Goal: Information Seeking & Learning: Learn about a topic

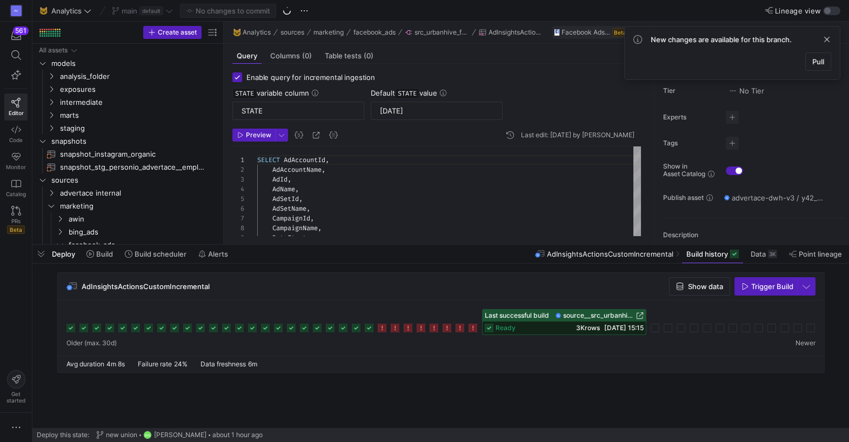
scroll to position [97, 0]
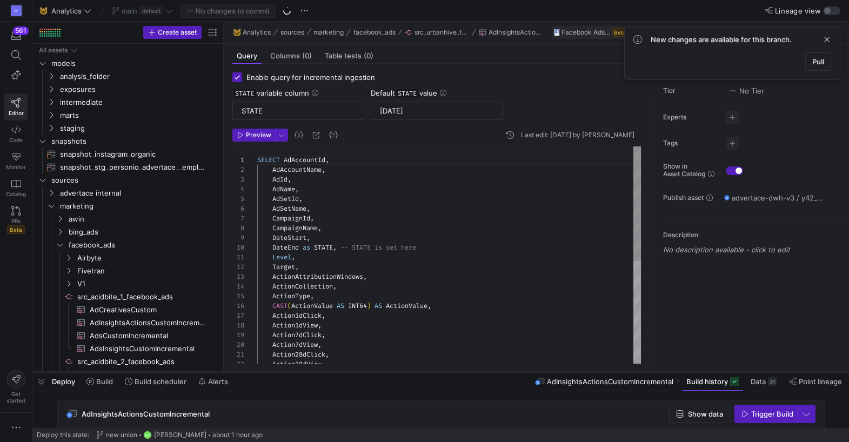
drag, startPoint x: 253, startPoint y: 244, endPoint x: 259, endPoint y: 372, distance: 127.6
click at [259, 372] on div at bounding box center [440, 372] width 816 height 4
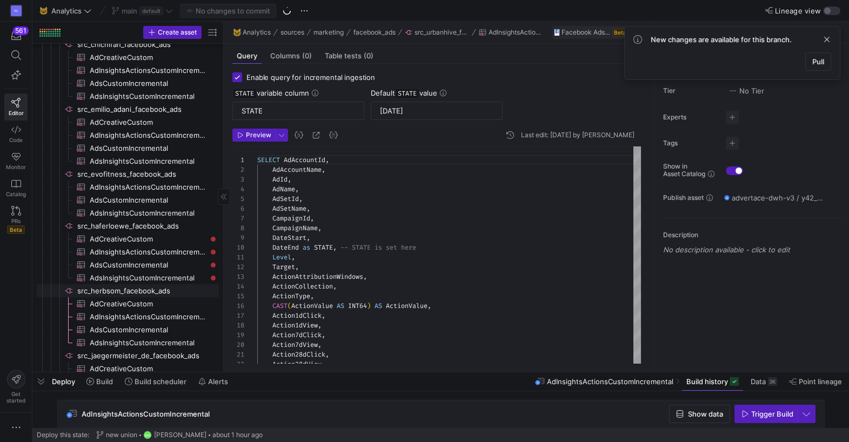
scroll to position [603, 0]
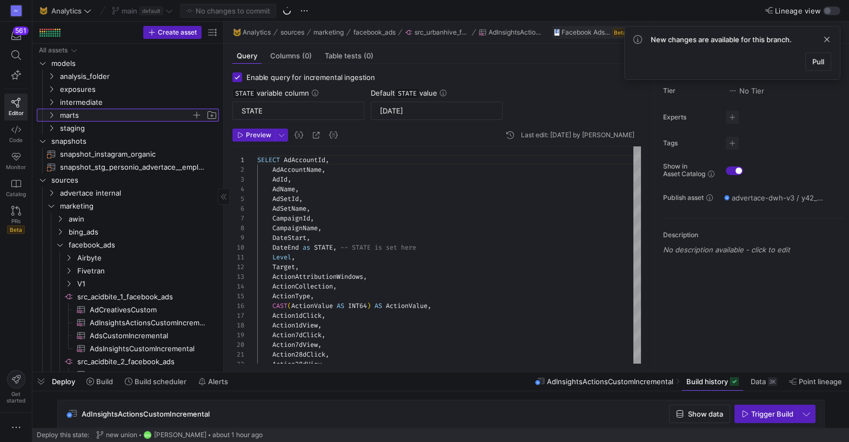
click at [51, 113] on icon "Press SPACE to select this row." at bounding box center [52, 115] width 8 height 6
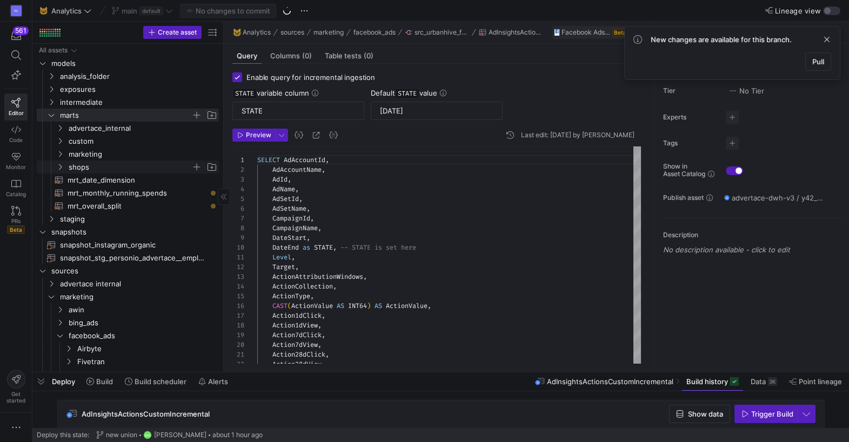
click at [60, 167] on icon "Press SPACE to select this row." at bounding box center [60, 167] width 8 height 6
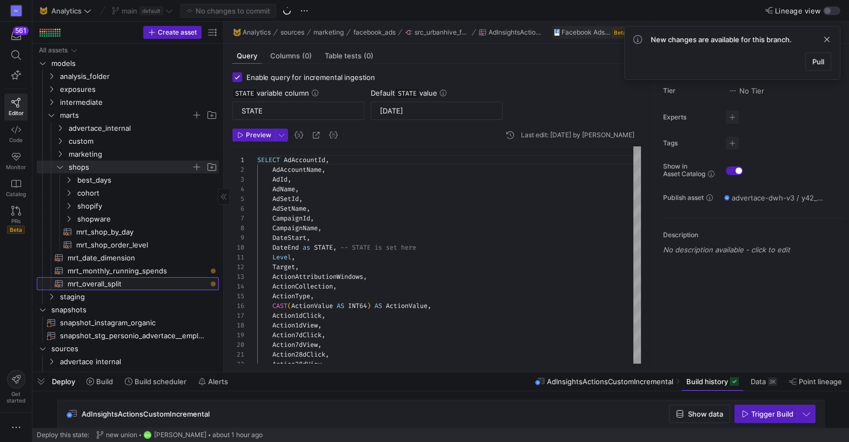
click at [95, 284] on span "mrt_overall_split​​​​​​​​​​" at bounding box center [137, 284] width 139 height 12
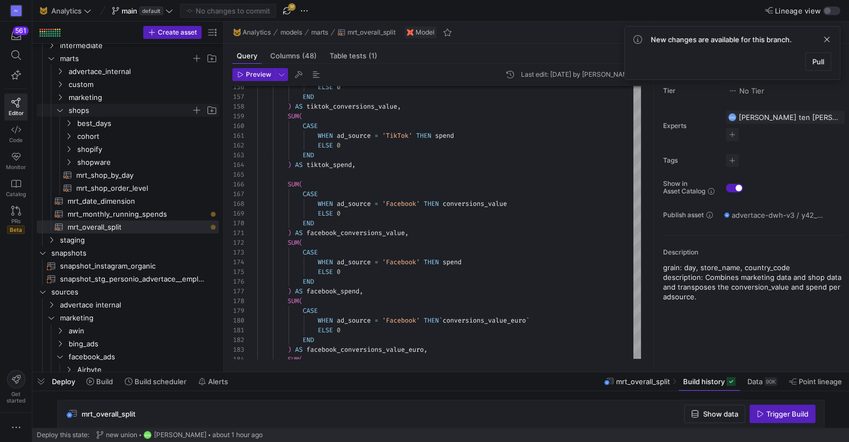
click at [57, 111] on icon "Press SPACE to select this row." at bounding box center [60, 110] width 8 height 6
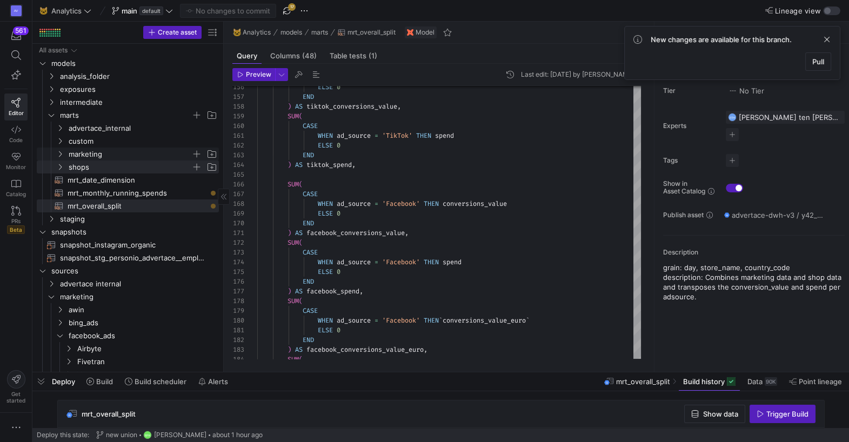
click at [59, 156] on icon "Press SPACE to select this row." at bounding box center [60, 154] width 3 height 6
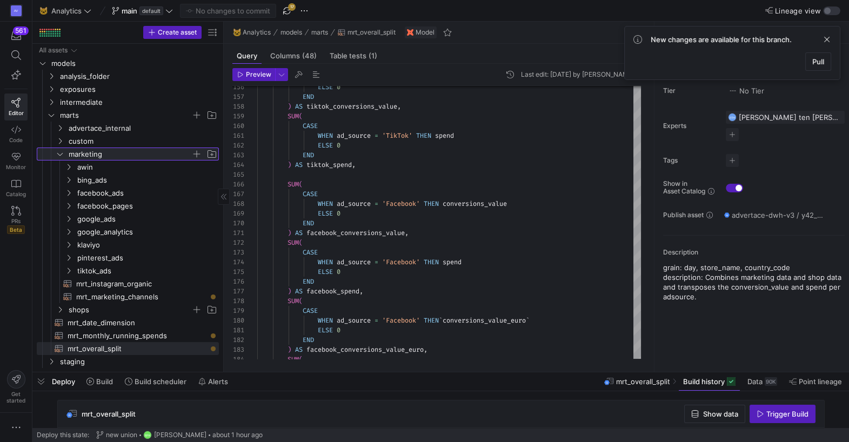
click at [59, 156] on icon at bounding box center [60, 154] width 8 height 6
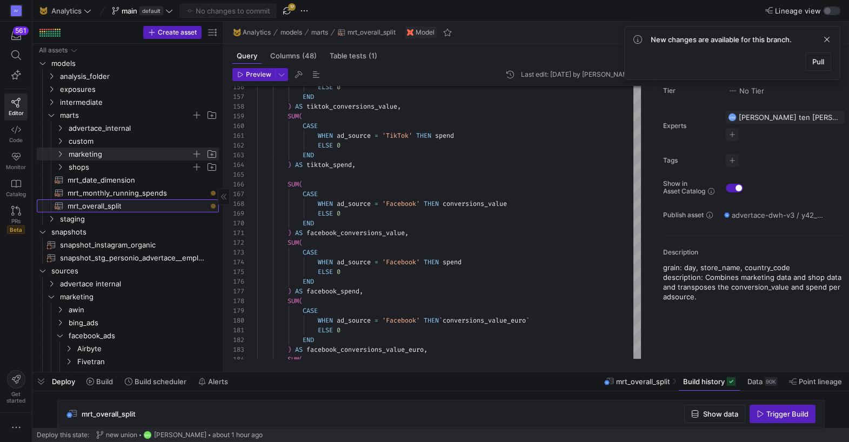
click at [96, 203] on span "mrt_overall_split​​​​​​​​​​" at bounding box center [137, 206] width 139 height 12
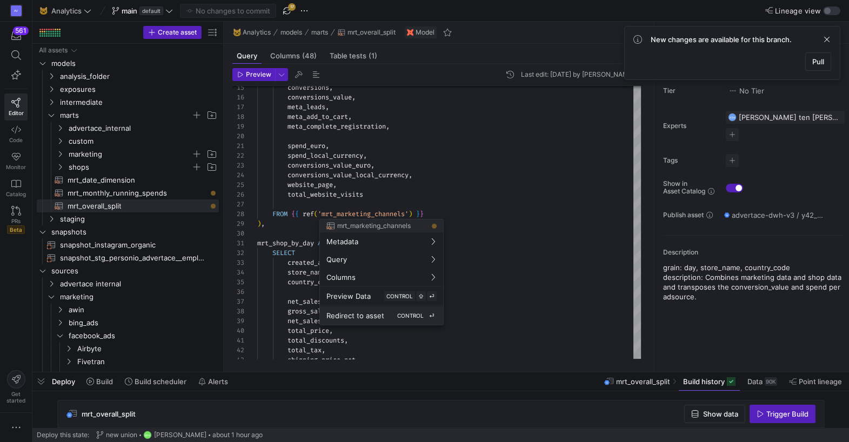
click at [371, 313] on span "Redirect to asset" at bounding box center [355, 315] width 58 height 9
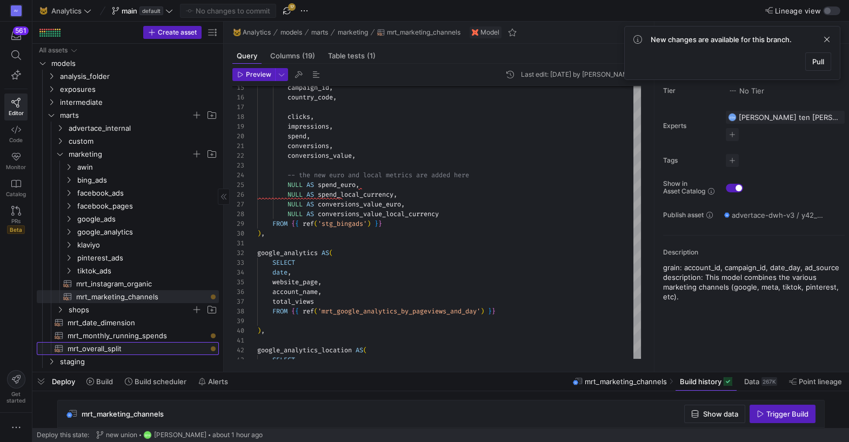
click at [95, 346] on span "mrt_overall_split​​​​​​​​​​" at bounding box center [137, 348] width 139 height 12
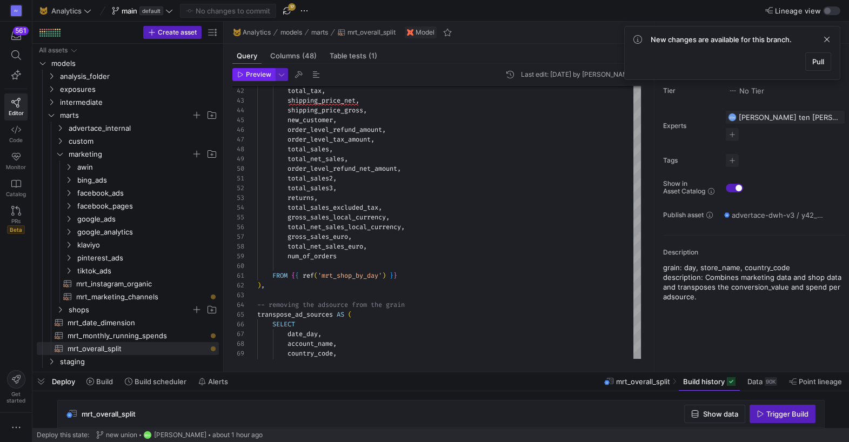
click at [255, 71] on span "Preview" at bounding box center [258, 75] width 25 height 8
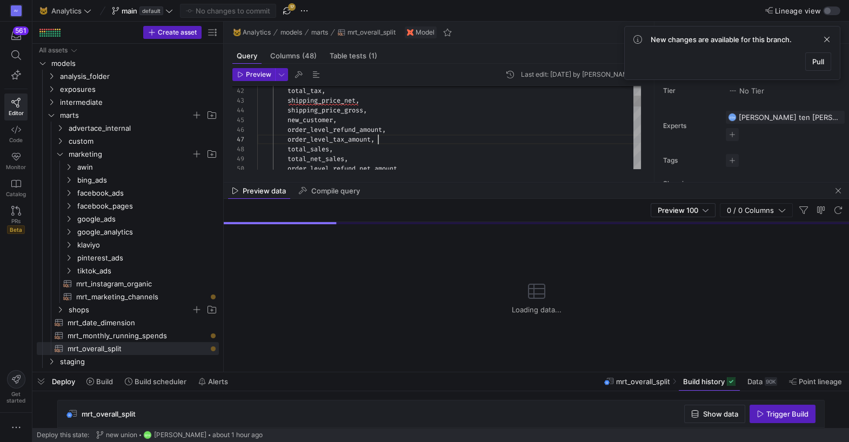
scroll to position [58, 120]
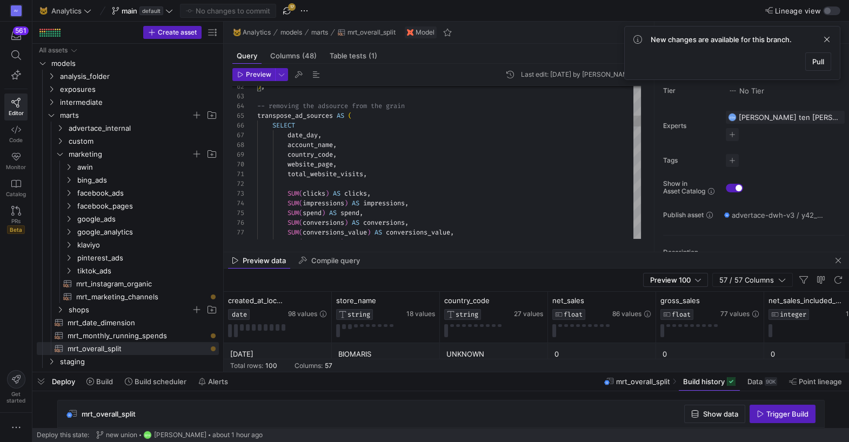
drag, startPoint x: 398, startPoint y: 181, endPoint x: 388, endPoint y: 251, distance: 70.4
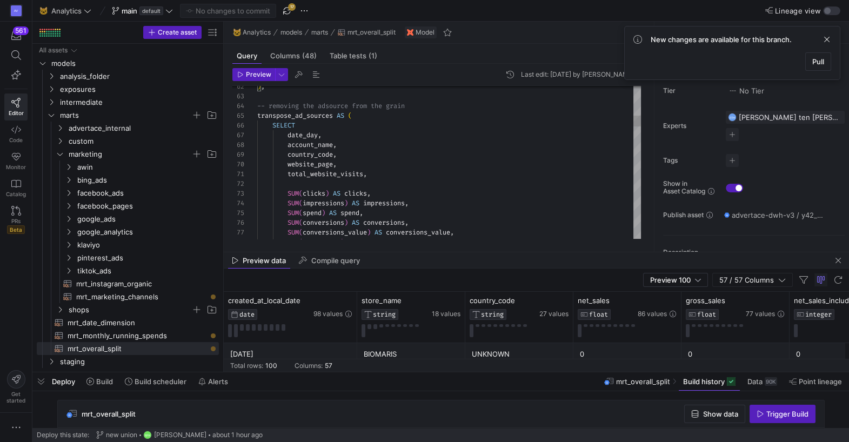
scroll to position [19, 116]
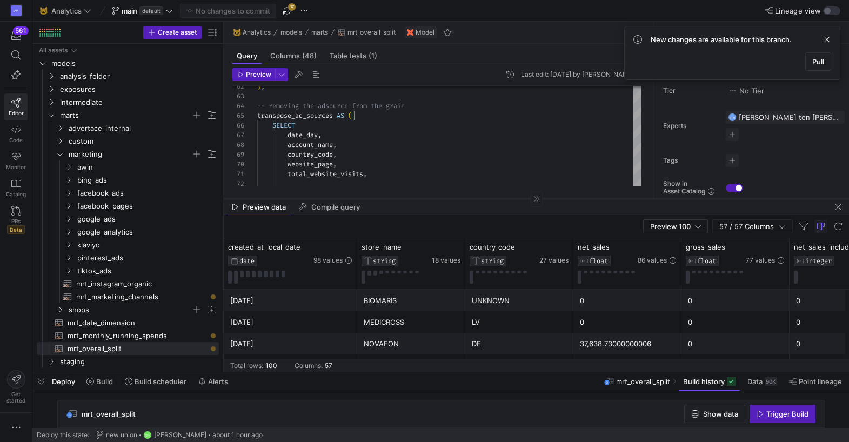
drag, startPoint x: 394, startPoint y: 252, endPoint x: 396, endPoint y: 198, distance: 53.5
click at [396, 198] on div at bounding box center [536, 198] width 625 height 1
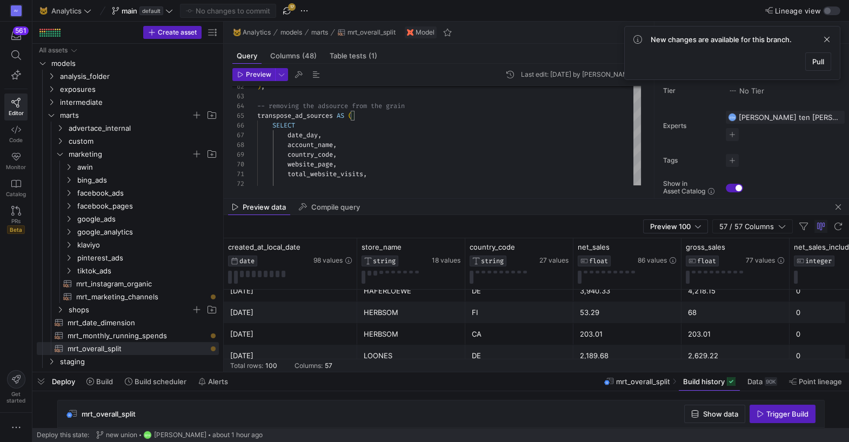
scroll to position [318, 0]
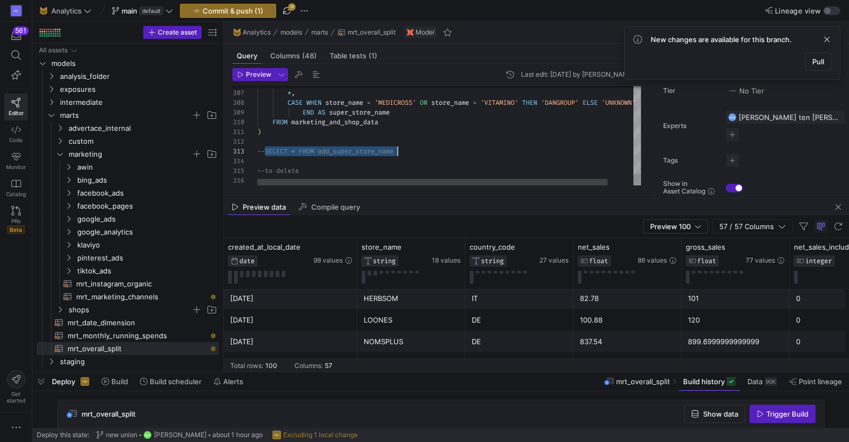
drag, startPoint x: 265, startPoint y: 149, endPoint x: 400, endPoint y: 154, distance: 135.7
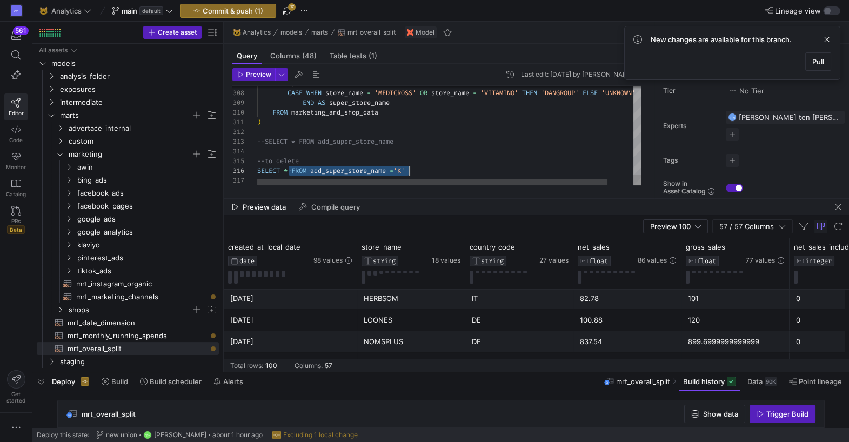
drag, startPoint x: 290, startPoint y: 170, endPoint x: 413, endPoint y: 171, distance: 122.6
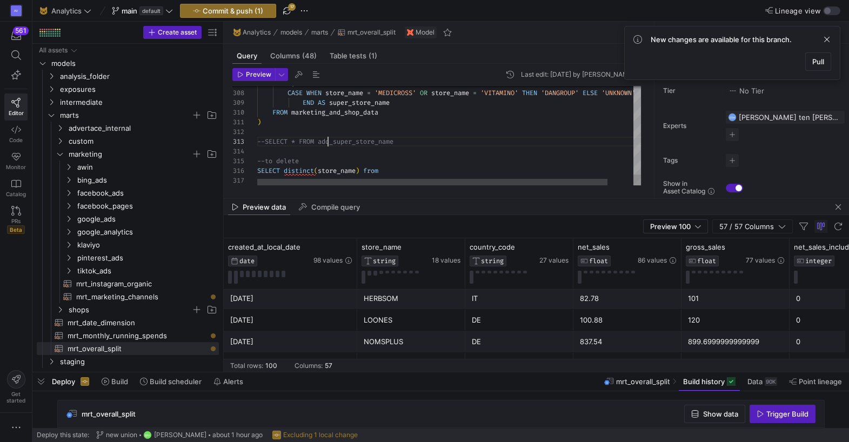
click at [260, 73] on span "Preview" at bounding box center [258, 75] width 25 height 8
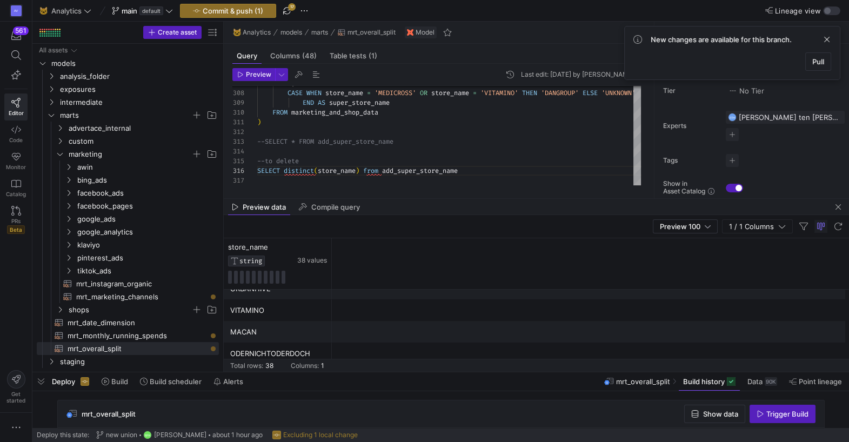
scroll to position [346, 0]
click at [693, 230] on span "Preview 100" at bounding box center [680, 226] width 41 height 9
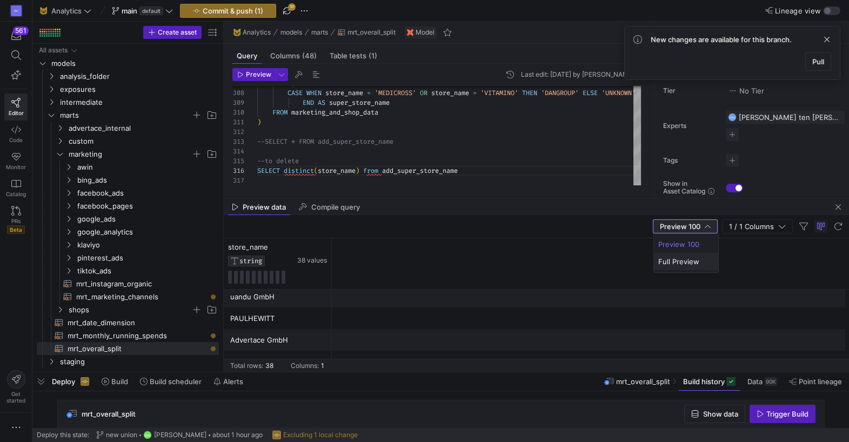
click at [677, 261] on span "Full Preview" at bounding box center [686, 261] width 56 height 9
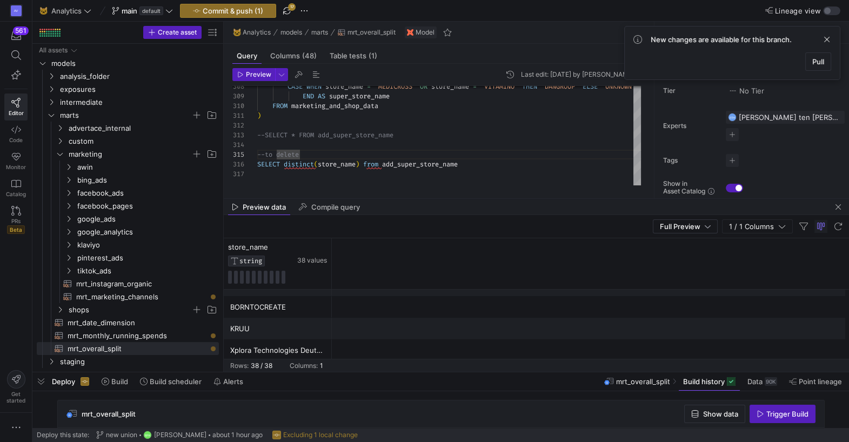
click at [239, 328] on div "KRUU" at bounding box center [277, 328] width 95 height 21
drag, startPoint x: 250, startPoint y: 328, endPoint x: 229, endPoint y: 329, distance: 20.6
click at [229, 329] on div "KRUU" at bounding box center [278, 329] width 108 height 22
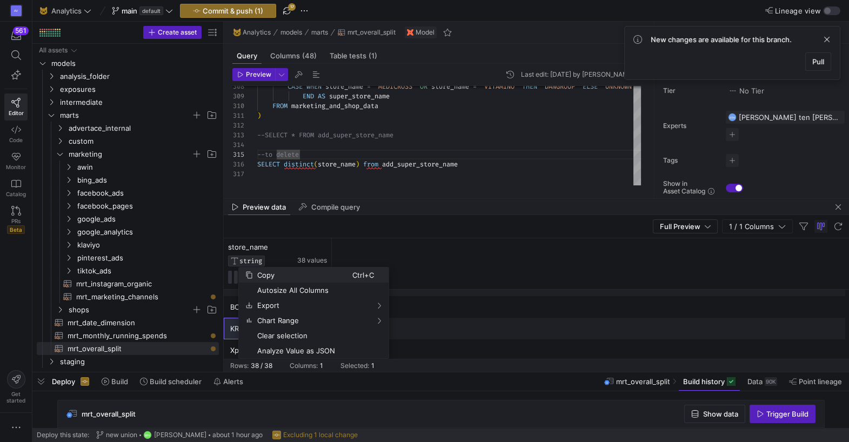
click at [278, 272] on span "Copy" at bounding box center [302, 274] width 99 height 15
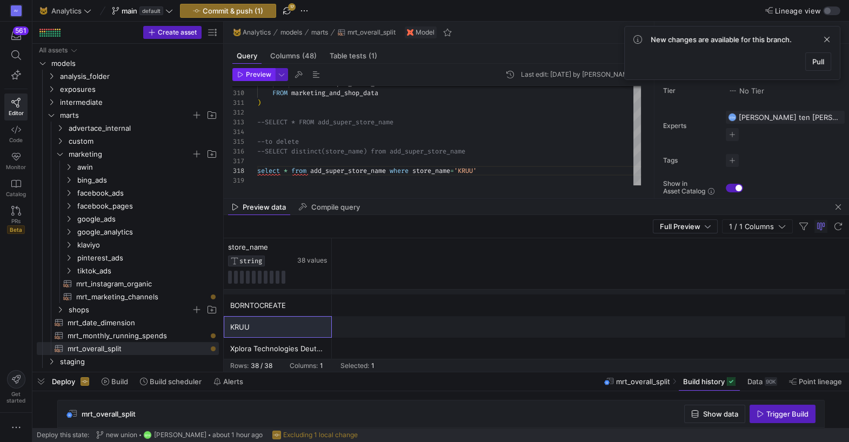
click at [252, 75] on span "Preview" at bounding box center [258, 75] width 25 height 8
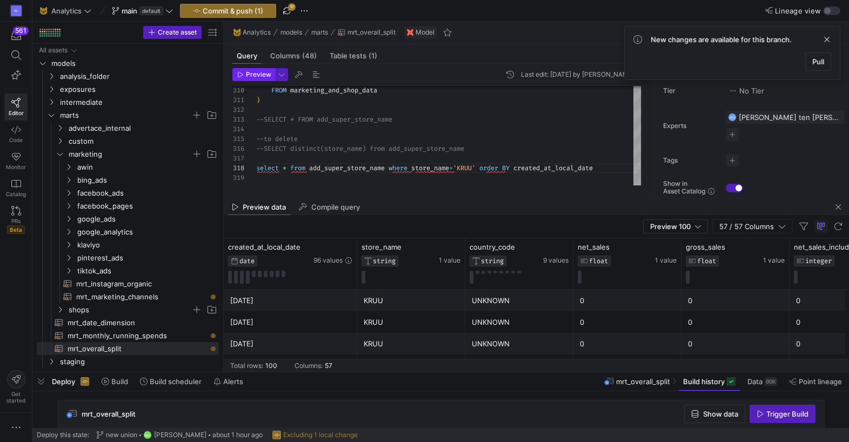
click at [263, 75] on span "Preview" at bounding box center [258, 75] width 25 height 8
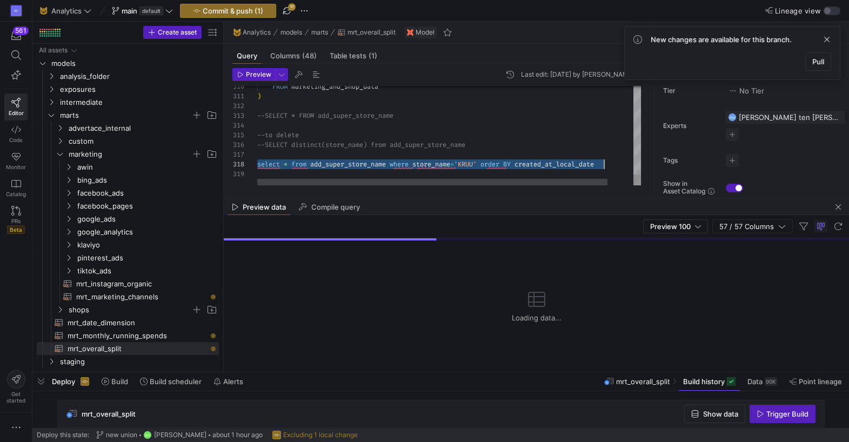
drag, startPoint x: 257, startPoint y: 165, endPoint x: 606, endPoint y: 162, distance: 349.0
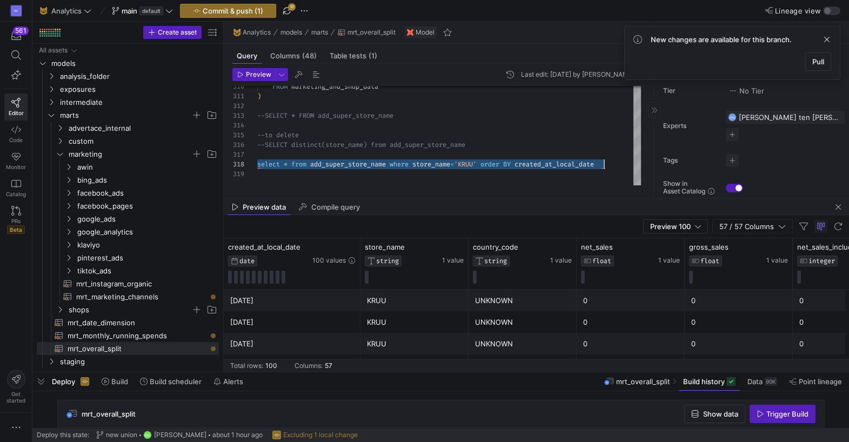
scroll to position [68, 346]
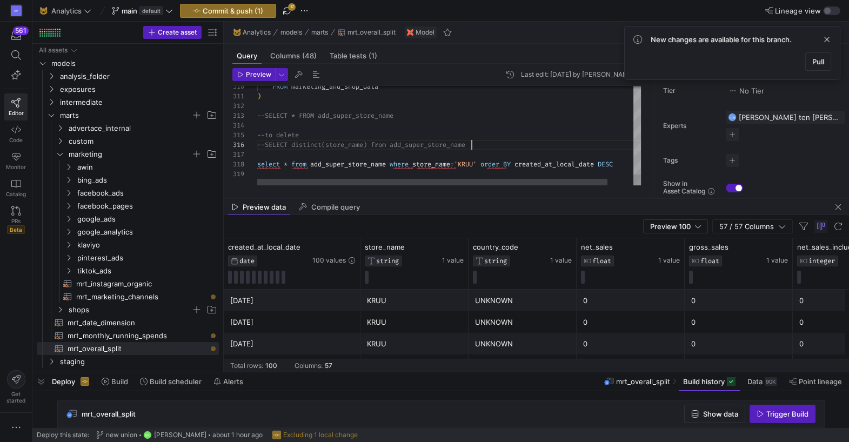
scroll to position [49, 213]
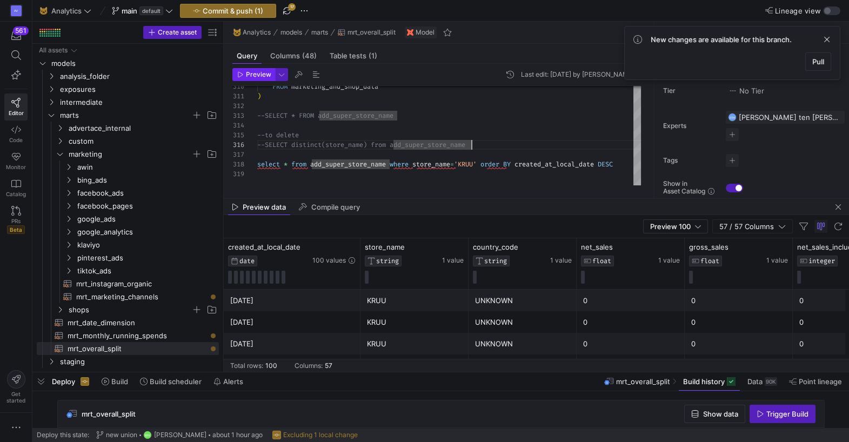
click at [261, 72] on span "Preview" at bounding box center [258, 75] width 25 height 8
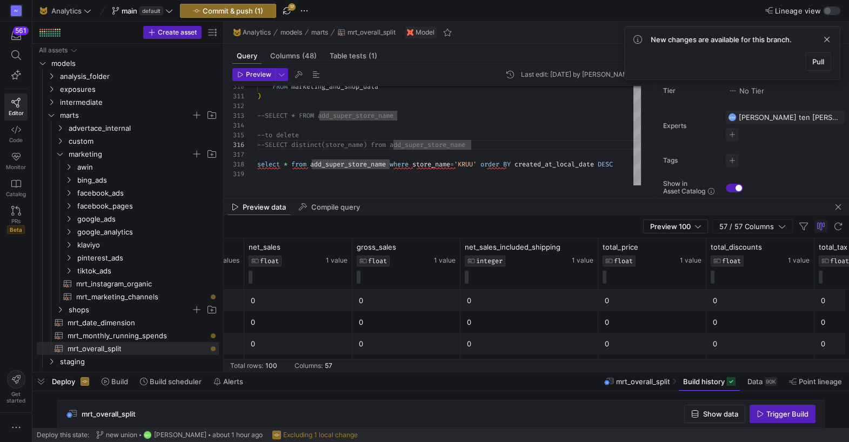
scroll to position [0, 362]
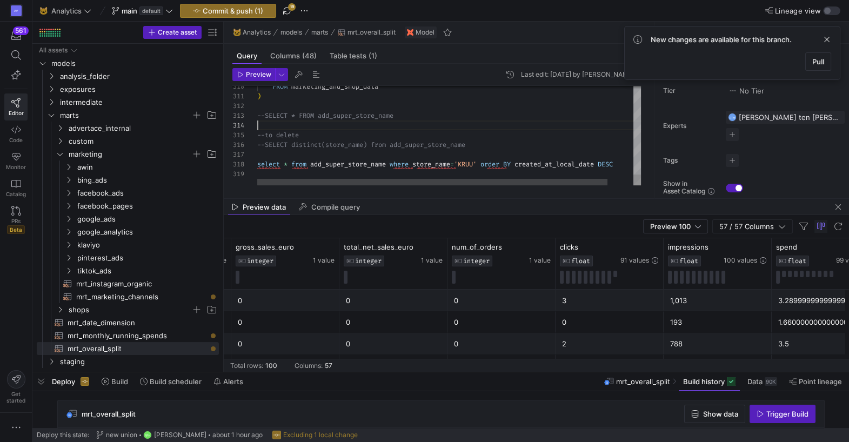
drag, startPoint x: 257, startPoint y: 135, endPoint x: 500, endPoint y: 177, distance: 246.7
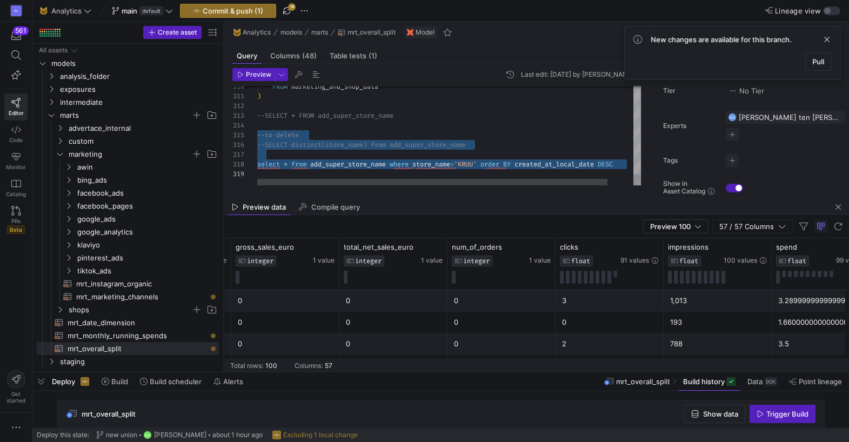
drag, startPoint x: 260, startPoint y: 136, endPoint x: 408, endPoint y: 176, distance: 153.2
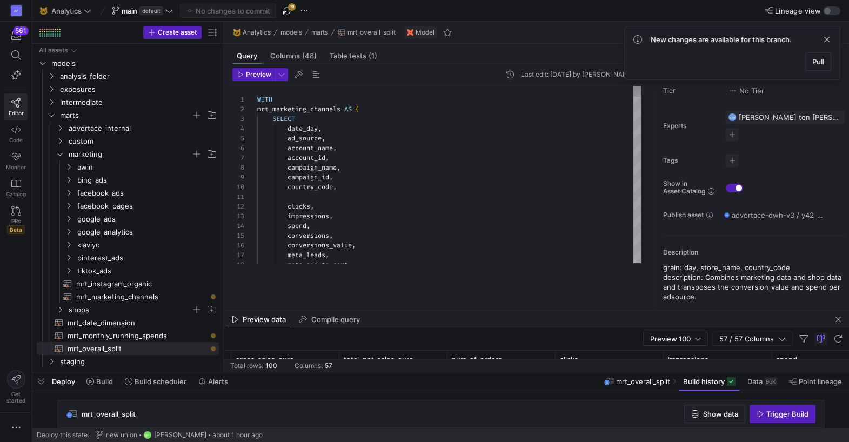
drag, startPoint x: 410, startPoint y: 197, endPoint x: 401, endPoint y: 310, distance: 112.7
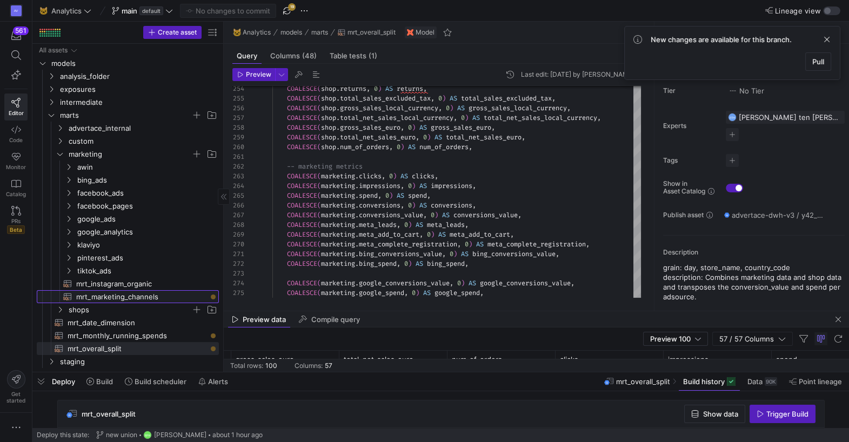
click at [123, 299] on span "mrt_marketing_channels​​​​​​​​​​" at bounding box center [141, 297] width 130 height 12
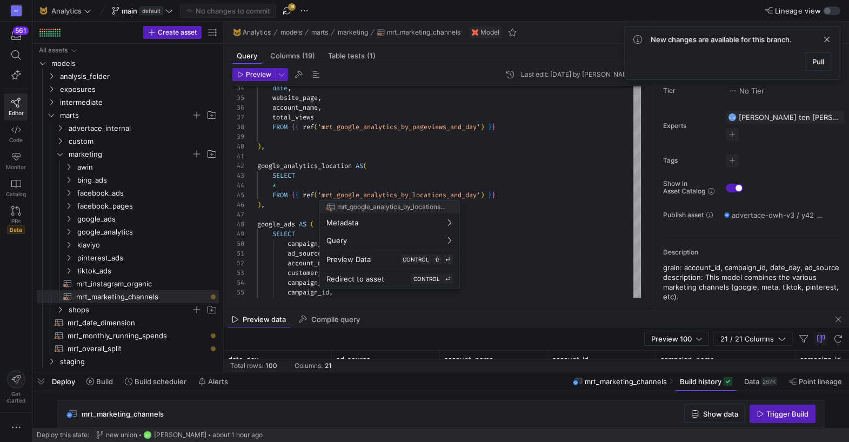
click at [385, 160] on div at bounding box center [424, 221] width 849 height 442
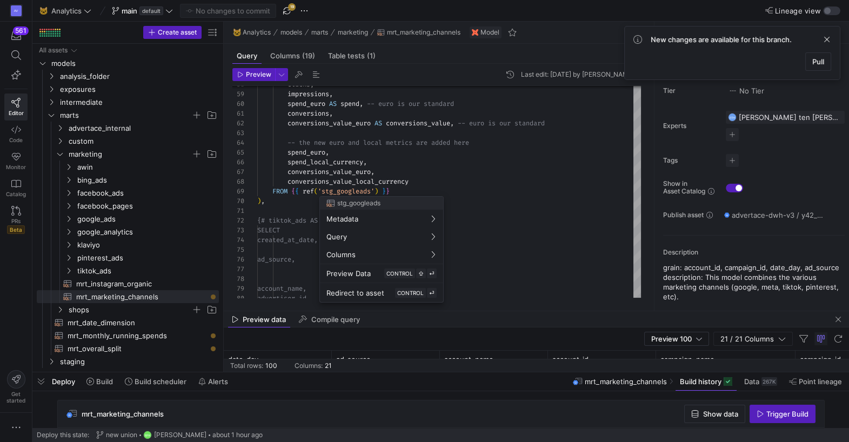
click at [401, 164] on div at bounding box center [424, 221] width 849 height 442
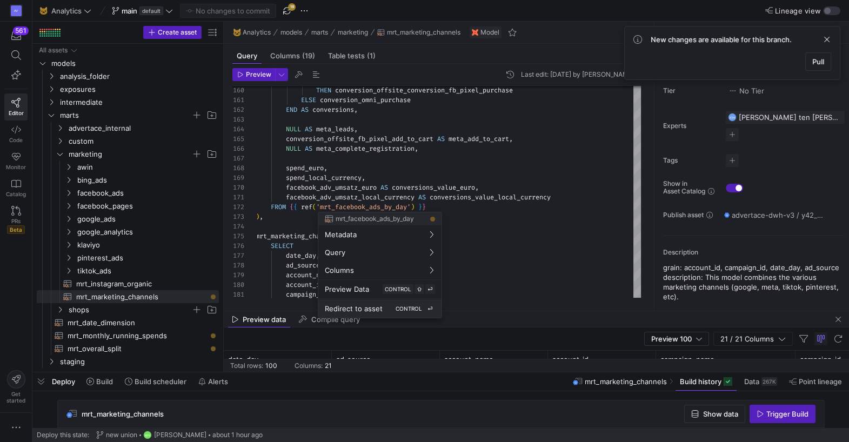
click at [353, 305] on span "Redirect to asset" at bounding box center [354, 308] width 58 height 9
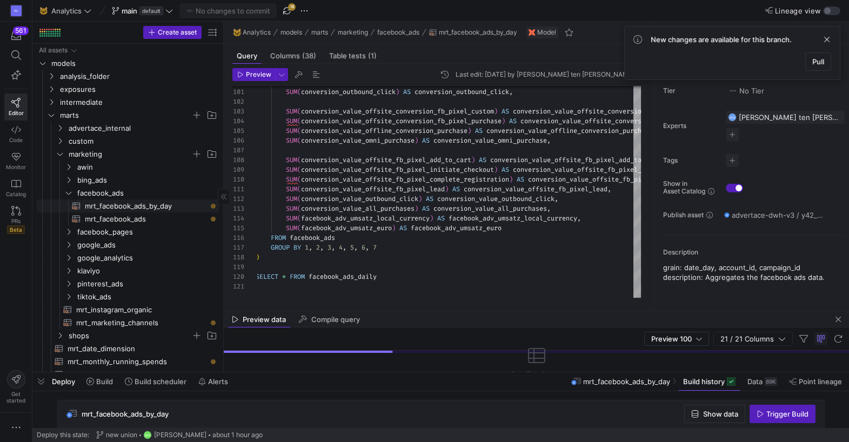
click at [214, 209] on y42-entity-health-indicator "Press SPACE to select this row." at bounding box center [213, 205] width 9 height 9
click at [701, 386] on span at bounding box center [708, 381] width 61 height 17
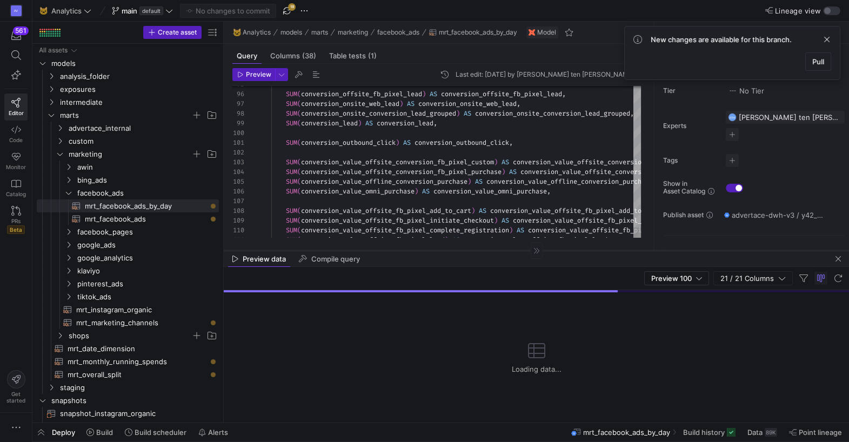
drag, startPoint x: 485, startPoint y: 361, endPoint x: 501, endPoint y: 251, distance: 110.8
click at [501, 251] on div at bounding box center [536, 250] width 625 height 1
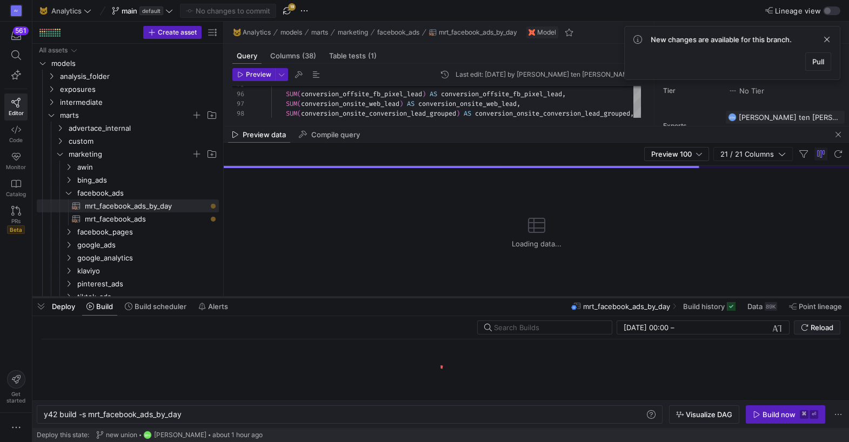
scroll to position [0, 138]
drag, startPoint x: 418, startPoint y: 424, endPoint x: 420, endPoint y: 298, distance: 125.9
click at [420, 298] on div at bounding box center [440, 297] width 816 height 4
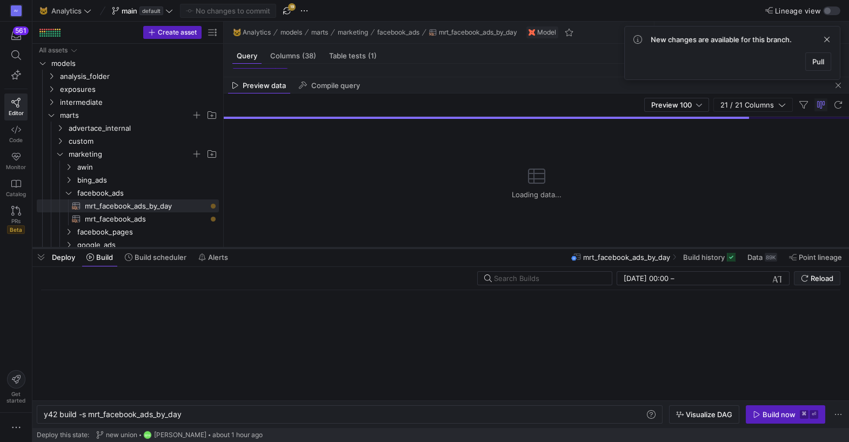
drag, startPoint x: 419, startPoint y: 297, endPoint x: 420, endPoint y: 247, distance: 49.2
click at [420, 247] on div at bounding box center [440, 248] width 816 height 4
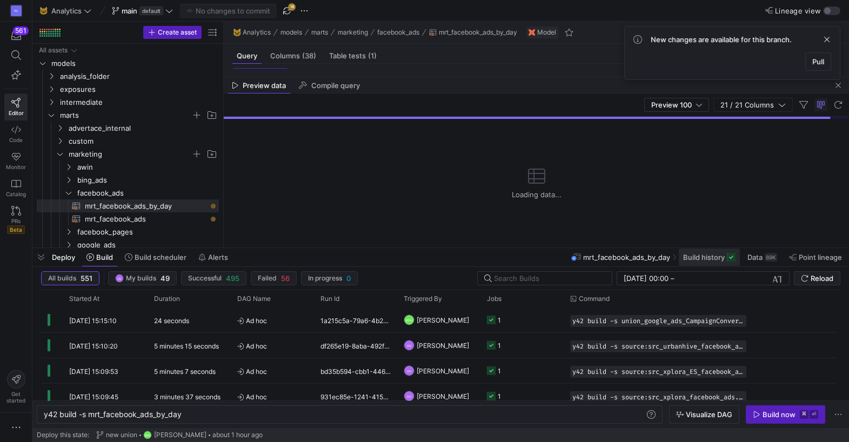
click at [708, 256] on span "Build history" at bounding box center [704, 257] width 42 height 9
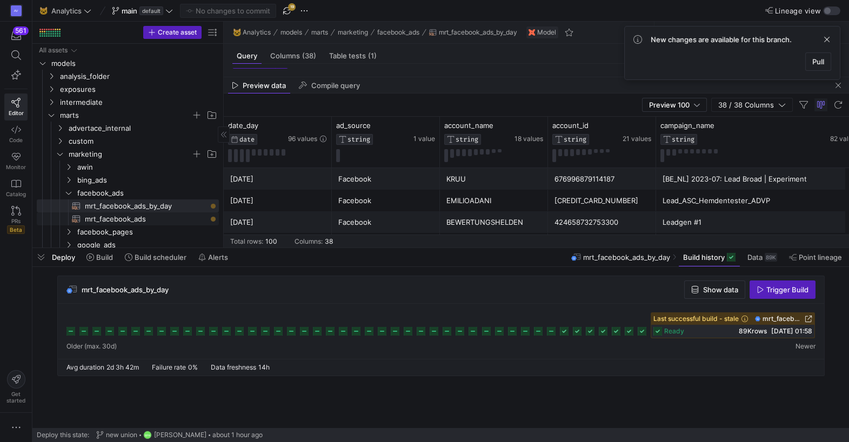
click at [216, 219] on y42-entity-health-indicator "Press SPACE to select this row." at bounding box center [213, 218] width 9 height 9
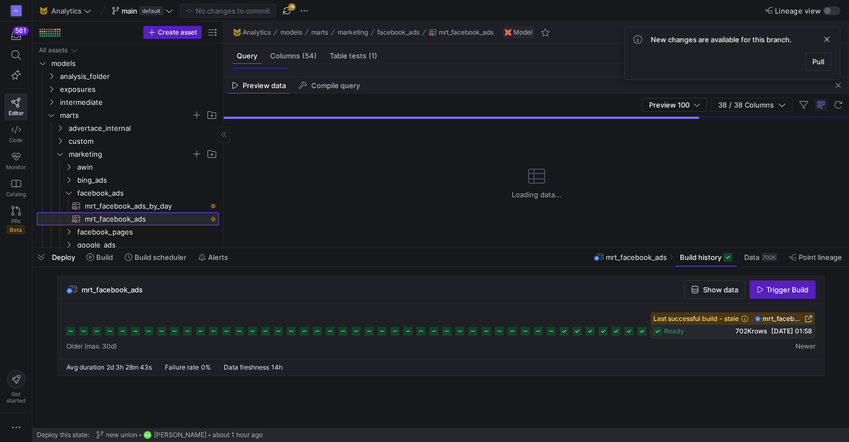
click at [154, 219] on span "mrt_facebook_ads​​​​​​​​​​" at bounding box center [146, 219] width 122 height 12
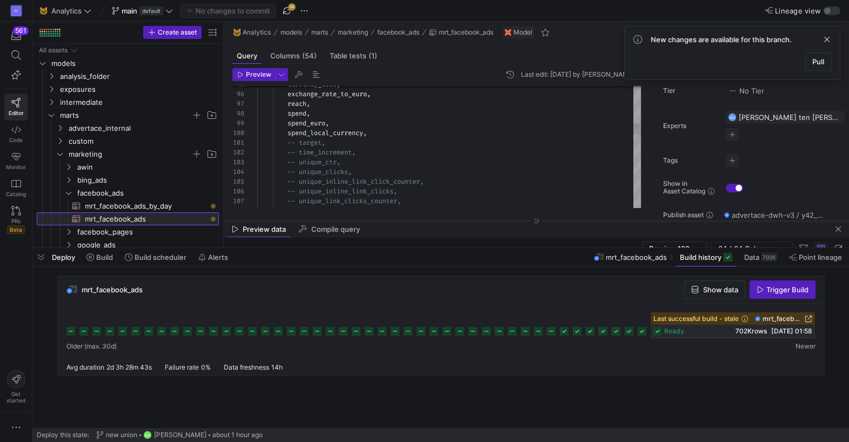
drag, startPoint x: 408, startPoint y: 76, endPoint x: 383, endPoint y: 219, distance: 145.4
click at [383, 220] on div at bounding box center [536, 220] width 625 height 1
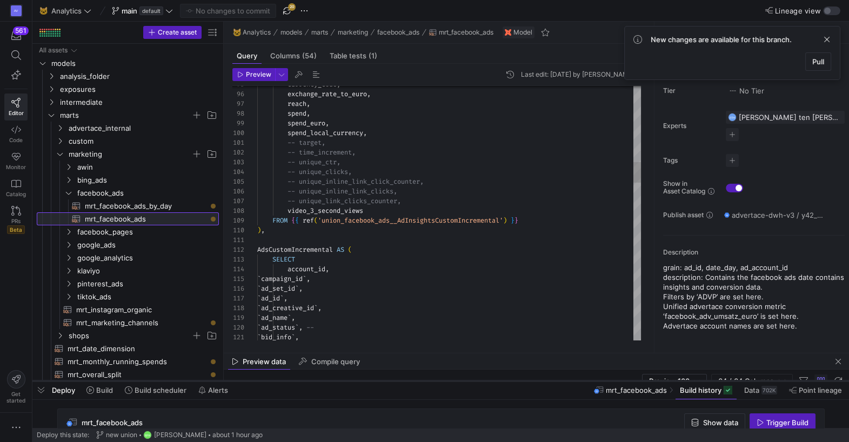
drag, startPoint x: 386, startPoint y: 247, endPoint x: 379, endPoint y: 380, distance: 133.1
click at [379, 380] on div at bounding box center [440, 381] width 816 height 4
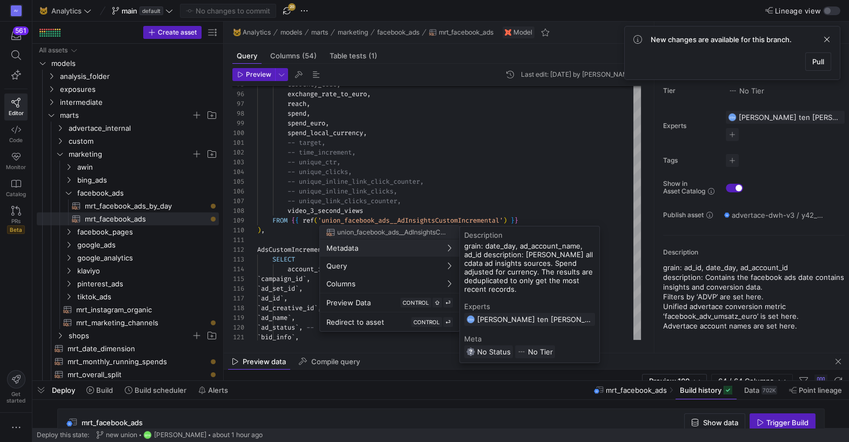
click at [457, 154] on div at bounding box center [424, 221] width 849 height 442
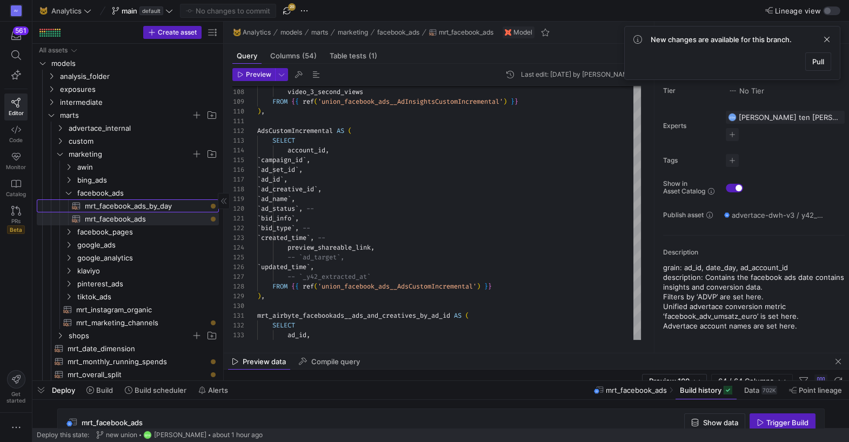
click at [147, 204] on span "mrt_facebook_ads_by_day​​​​​​​​​​" at bounding box center [146, 206] width 122 height 12
type textarea "WITH facebook_ads AS ( SELECT `date_day`, -- `ad_id`, ad_account_id AS account_…"
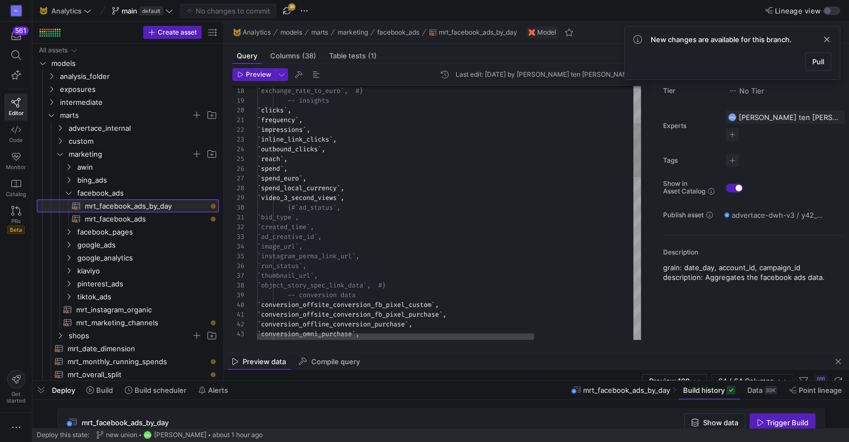
scroll to position [97, 0]
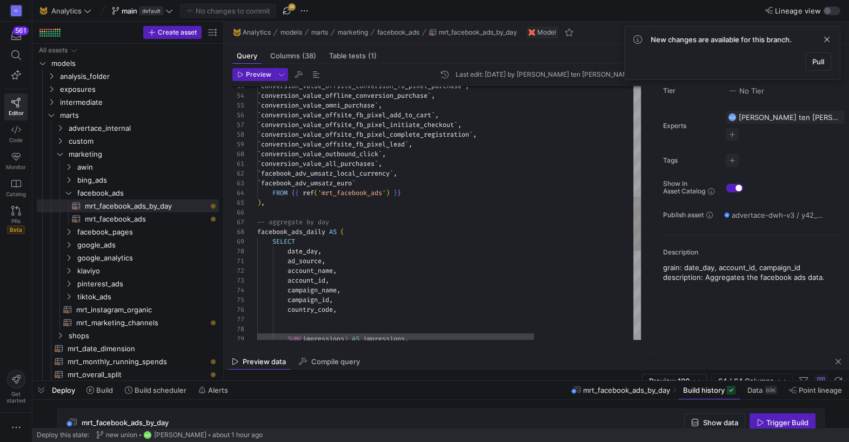
scroll to position [97, 0]
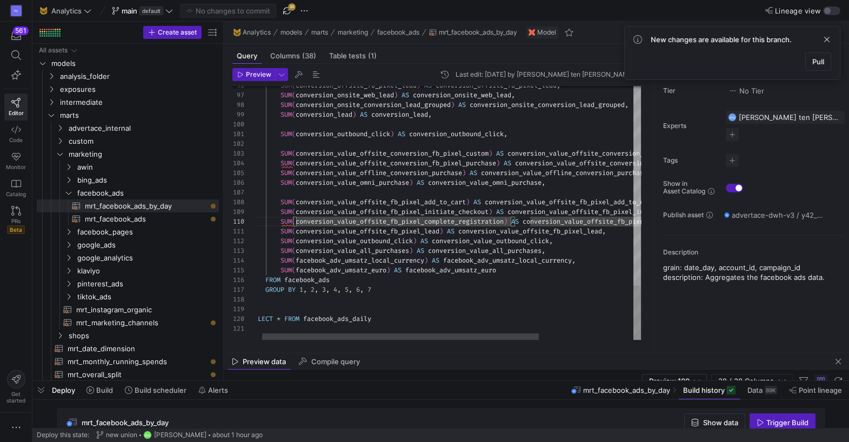
scroll to position [49, 81]
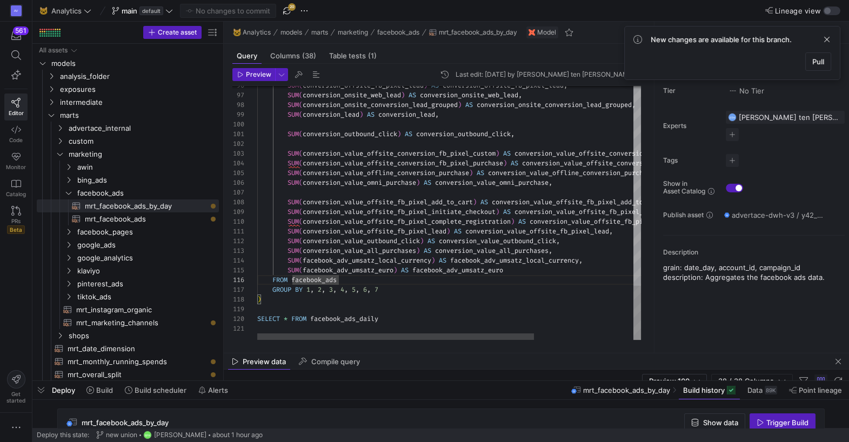
type textarea "SUM(conversion_value_offsite_fb_pixel_lead) AS conversion_value_offsite_fb_pixe…"
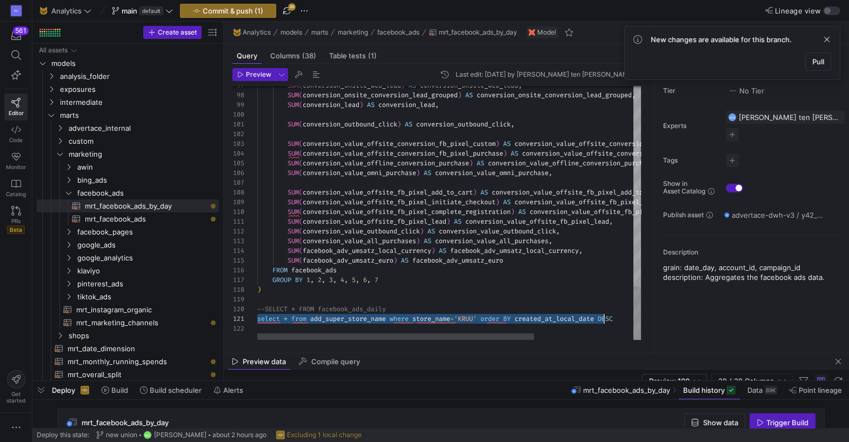
scroll to position [0, 365]
drag, startPoint x: 257, startPoint y: 319, endPoint x: 630, endPoint y: 317, distance: 373.3
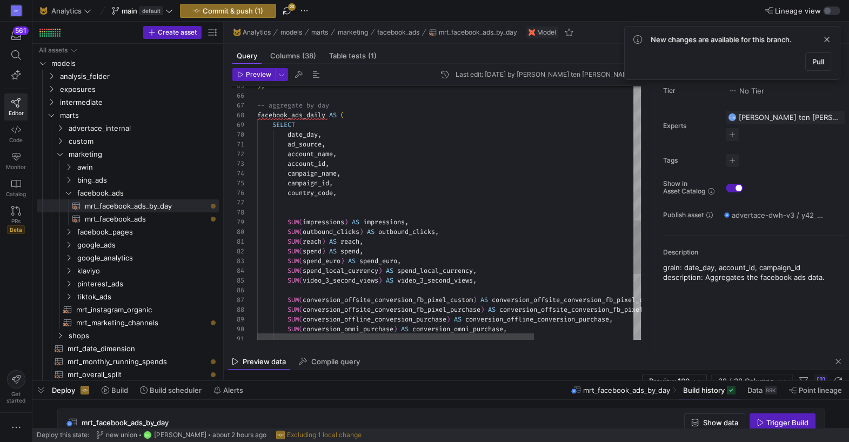
click at [312, 152] on div "SUM ( conversion_omni_purchase ) AS conversion_omni_purchase , SUM ( conversion…" at bounding box center [517, 50] width 521 height 1201
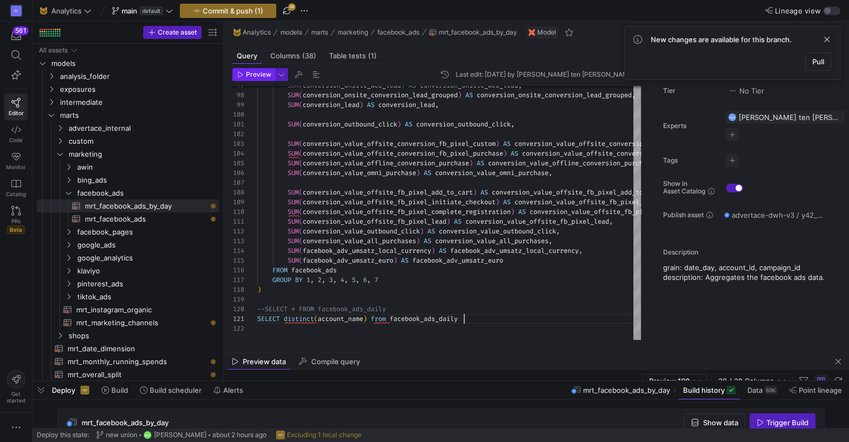
click at [254, 76] on span "Preview" at bounding box center [258, 75] width 25 height 8
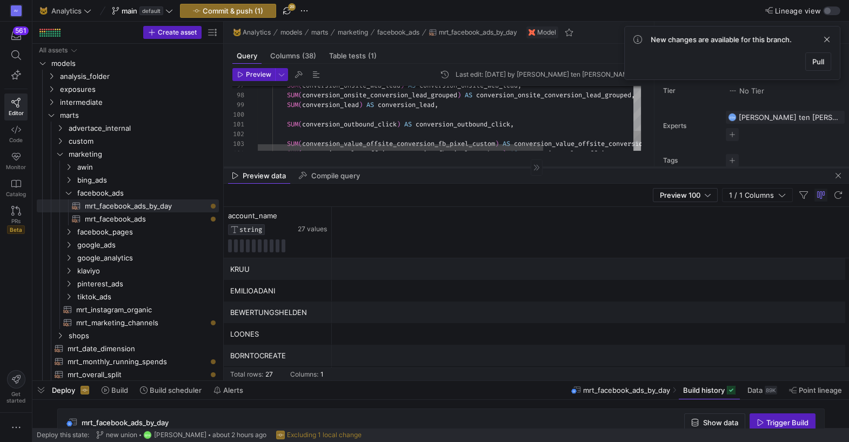
drag, startPoint x: 382, startPoint y: 353, endPoint x: 397, endPoint y: 169, distance: 185.3
click at [397, 167] on div at bounding box center [536, 167] width 625 height 1
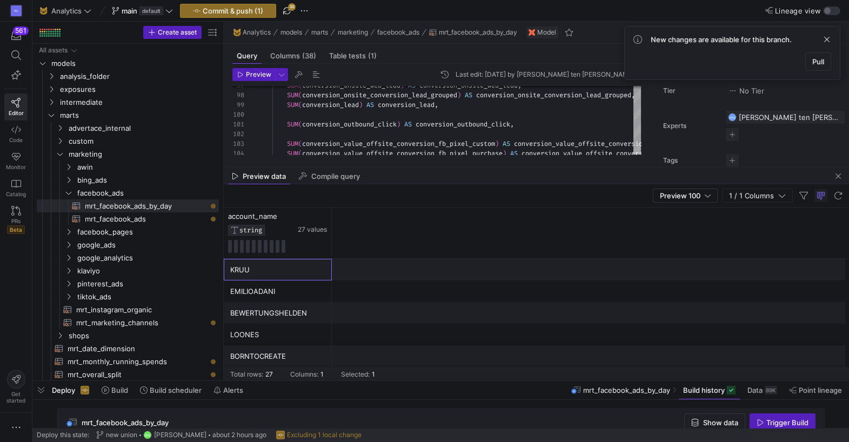
click at [244, 270] on div "KRUU" at bounding box center [277, 269] width 95 height 21
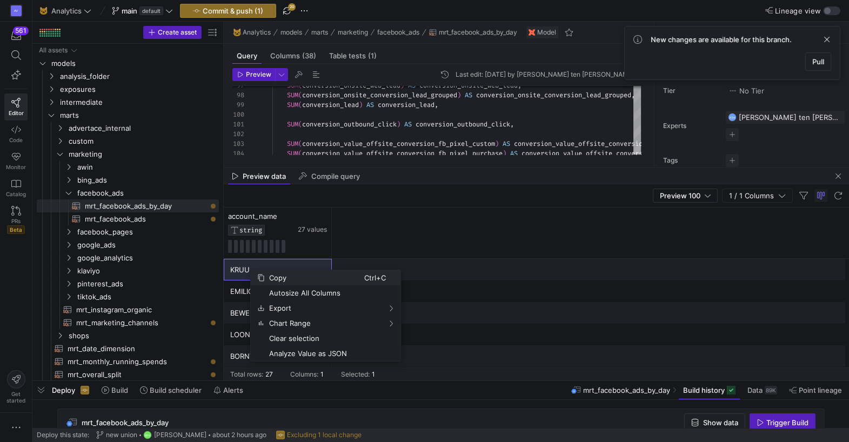
click at [293, 277] on span "Copy" at bounding box center [314, 277] width 99 height 15
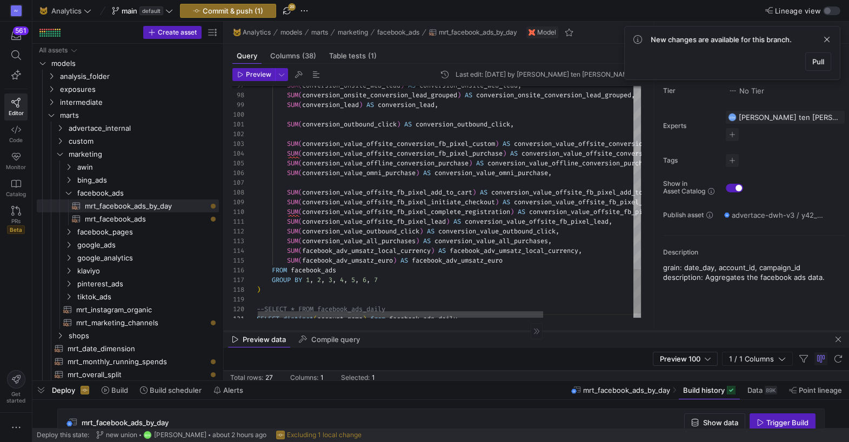
drag, startPoint x: 399, startPoint y: 168, endPoint x: 371, endPoint y: 331, distance: 165.5
click at [371, 331] on div at bounding box center [536, 331] width 625 height 1
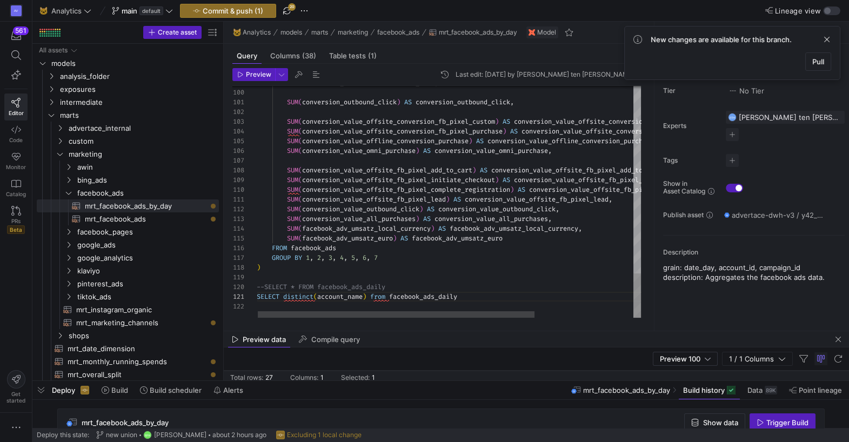
scroll to position [0, 0]
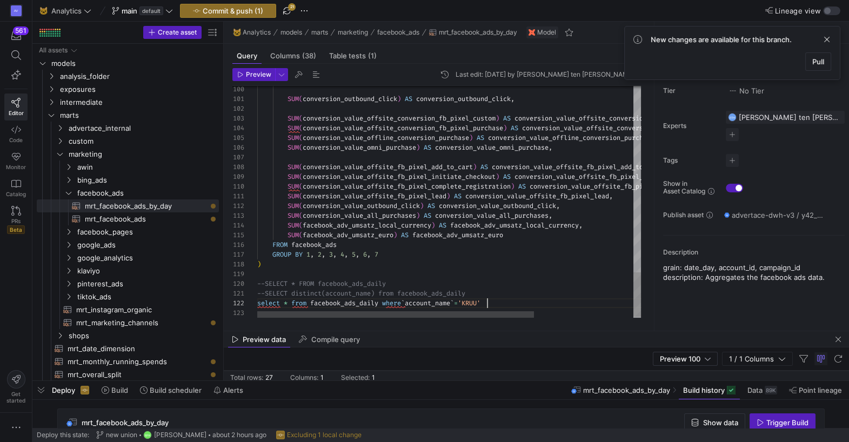
scroll to position [10, 230]
click at [251, 72] on span "Preview" at bounding box center [258, 75] width 25 height 8
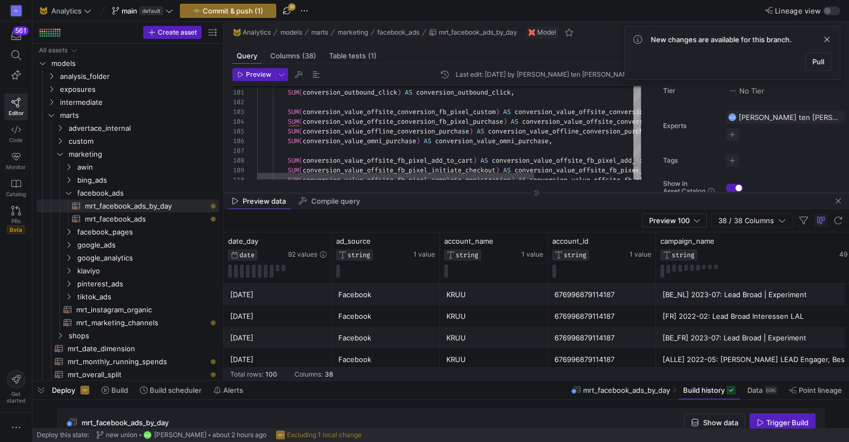
drag, startPoint x: 383, startPoint y: 331, endPoint x: 391, endPoint y: 194, distance: 137.4
click at [391, 193] on div at bounding box center [536, 192] width 625 height 1
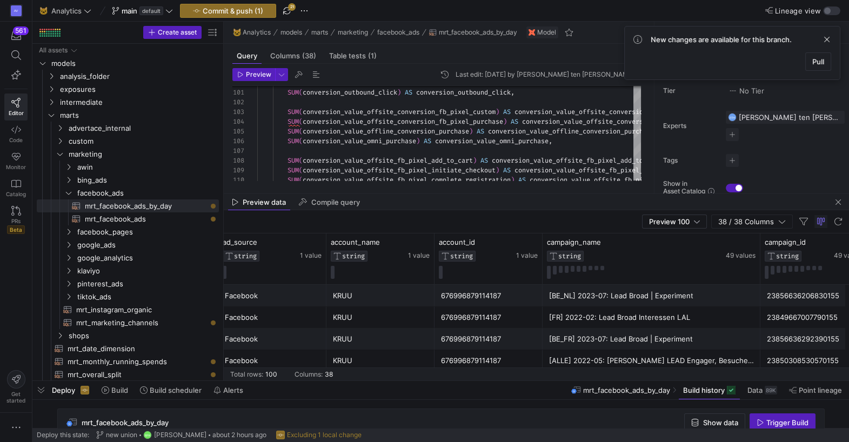
scroll to position [0, 0]
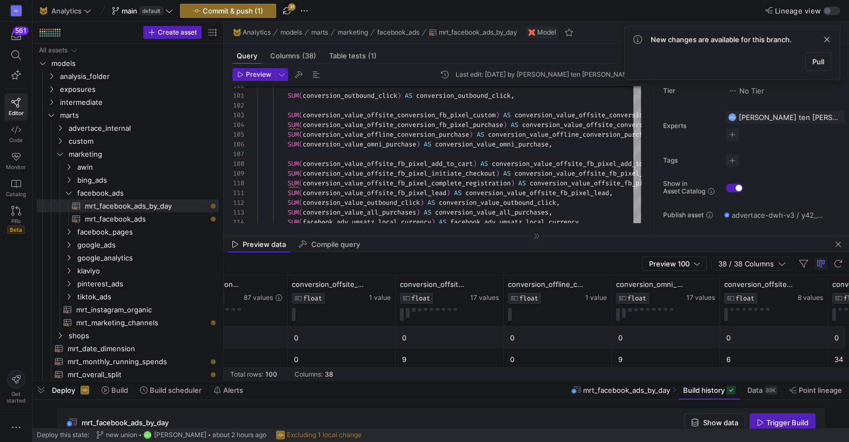
drag, startPoint x: 416, startPoint y: 194, endPoint x: 451, endPoint y: 236, distance: 54.2
click at [451, 236] on div at bounding box center [536, 236] width 625 height 1
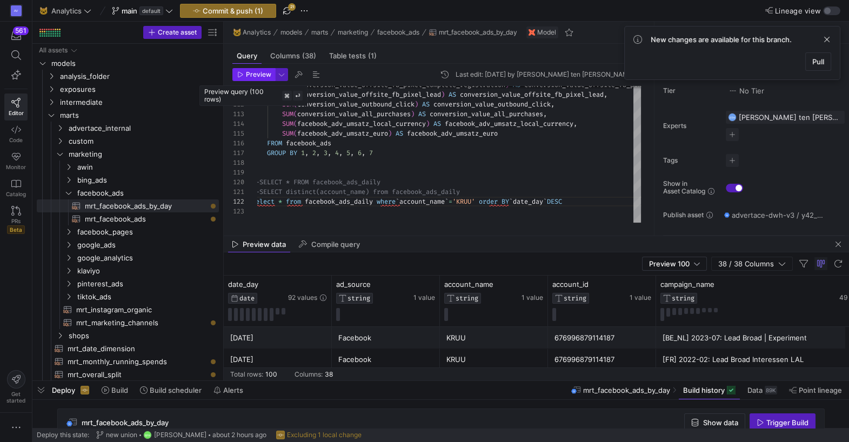
click at [251, 78] on span "button" at bounding box center [254, 75] width 42 height 12
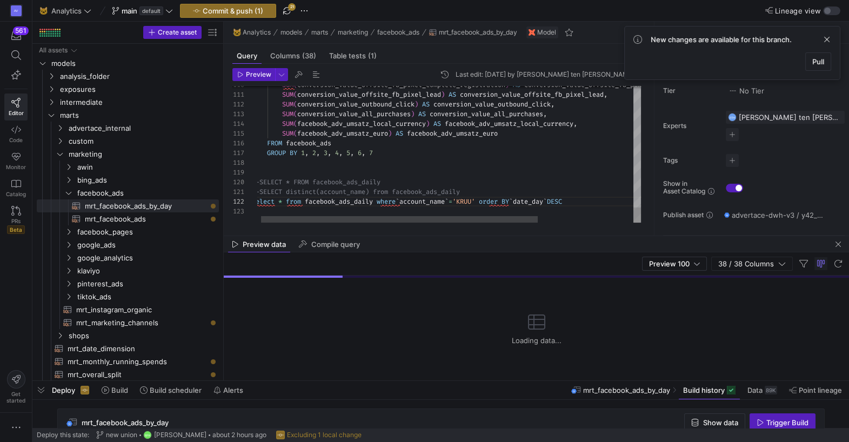
type textarea "SUM(conversion_value_offsite_fb_pixel_lead) AS conversion_value_offsite_fb_pixe…"
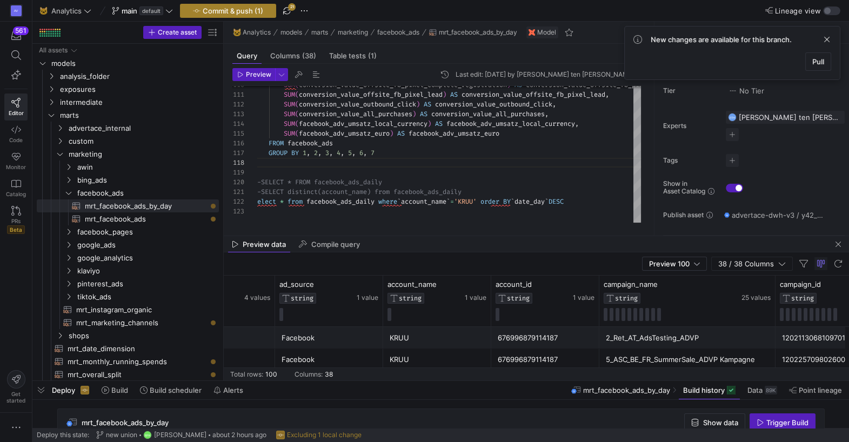
scroll to position [0, 95]
